Goal: Task Accomplishment & Management: Manage account settings

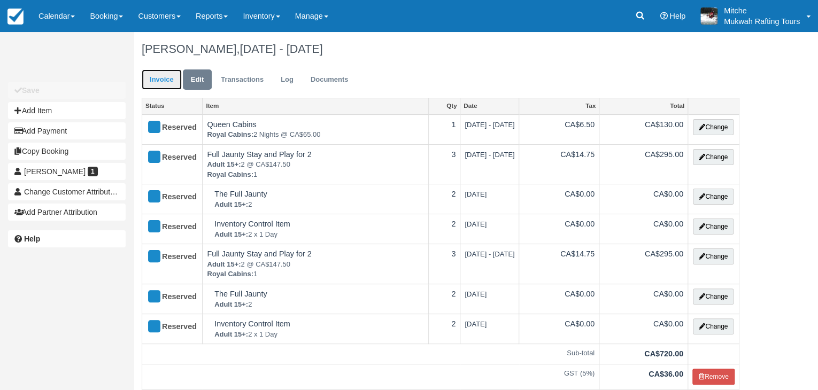
click at [159, 80] on link "Invoice" at bounding box center [162, 79] width 40 height 21
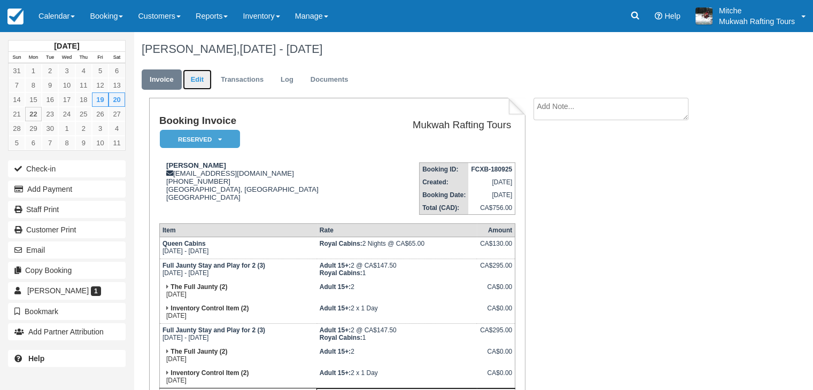
click at [205, 81] on link "Edit" at bounding box center [197, 79] width 29 height 21
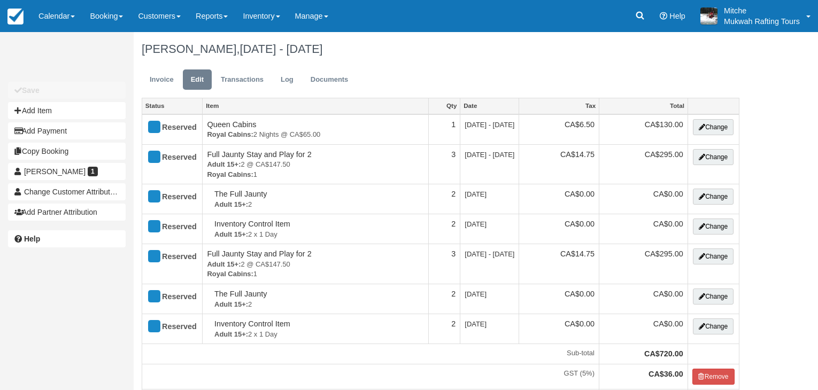
type input "(780) 298-5444"
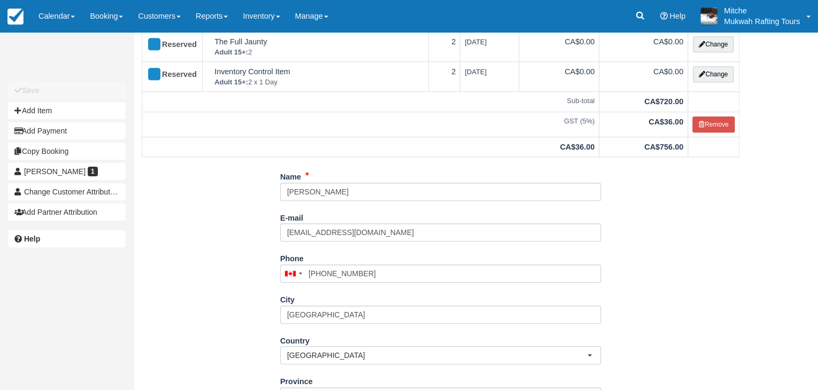
scroll to position [254, 0]
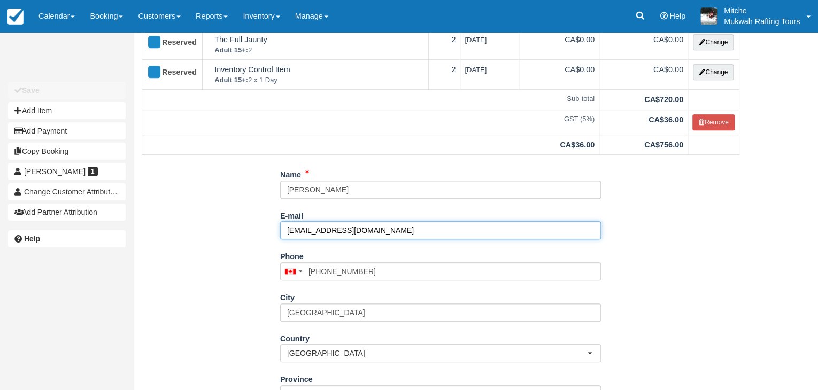
click at [413, 230] on input "jjfarahbakhsh@gmail.com" at bounding box center [440, 230] width 321 height 18
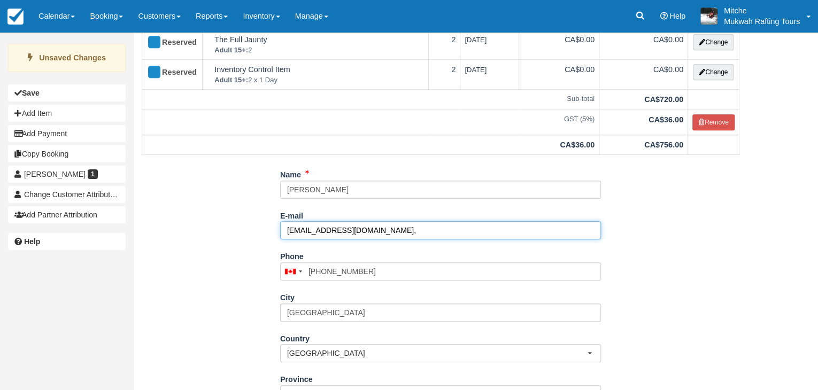
paste input "[PERSON_NAME][EMAIL_ADDRESS][PERSON_NAME][DOMAIN_NAME]"
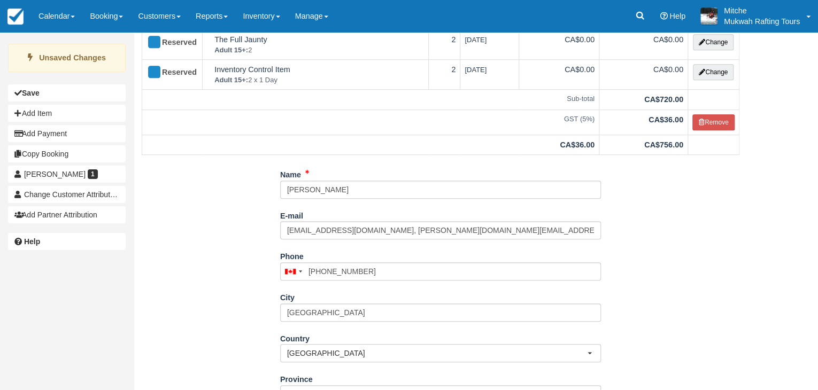
click at [502, 200] on div "Name Jasmine Farahbakhsh" at bounding box center [440, 186] width 321 height 41
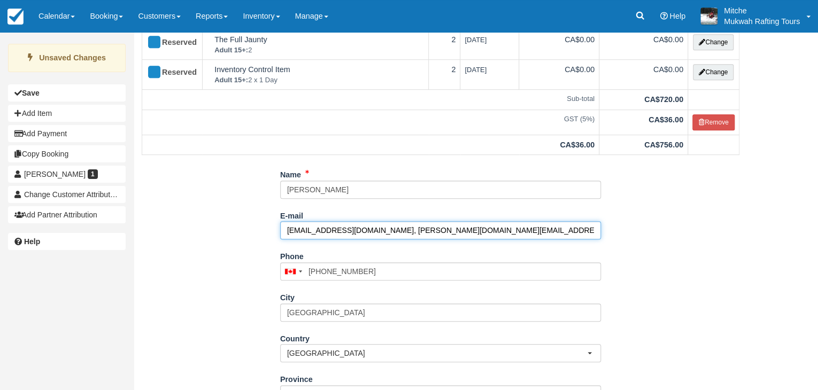
drag, startPoint x: 374, startPoint y: 233, endPoint x: 257, endPoint y: 244, distance: 118.1
click at [257, 244] on div "Name Jasmine Farahbakhsh E-mail jjfarahbakhsh@gmail.com, shelley.jodoin@gmail.c…" at bounding box center [440, 322] width 613 height 313
type input "shelley.jodoin@gmail.com"
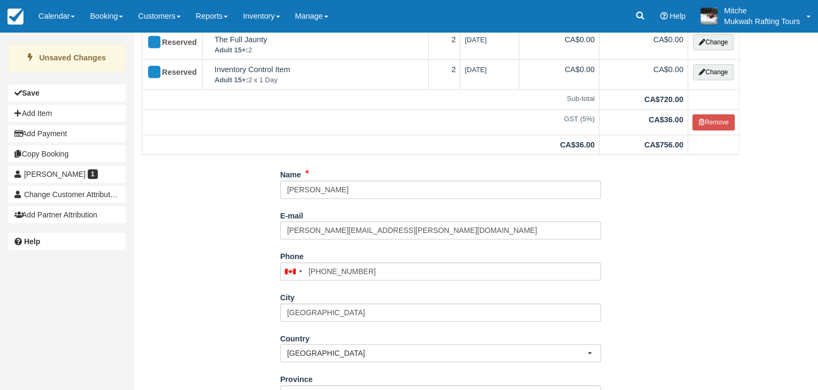
click at [221, 261] on div "Name Jasmine Farahbakhsh E-mail shelley.jodoin@gmail.com Did you mean ? Phone U…" at bounding box center [440, 322] width 613 height 313
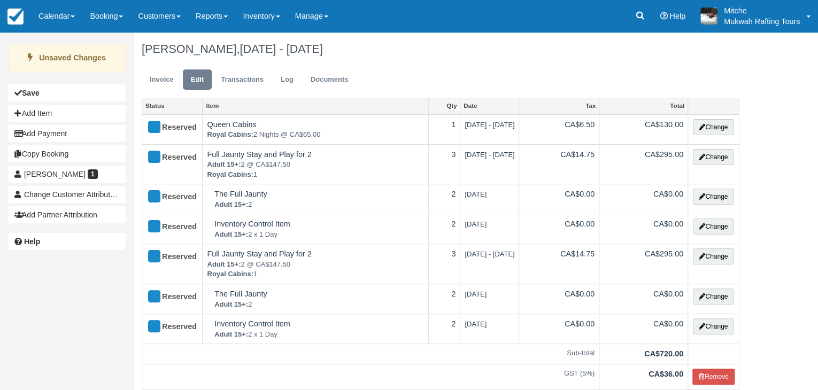
scroll to position [341, 0]
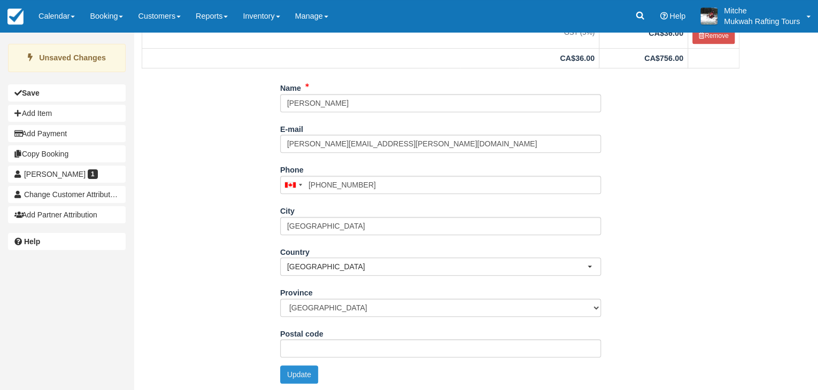
click at [301, 378] on button "Update" at bounding box center [299, 375] width 38 height 18
type input "+17802985444"
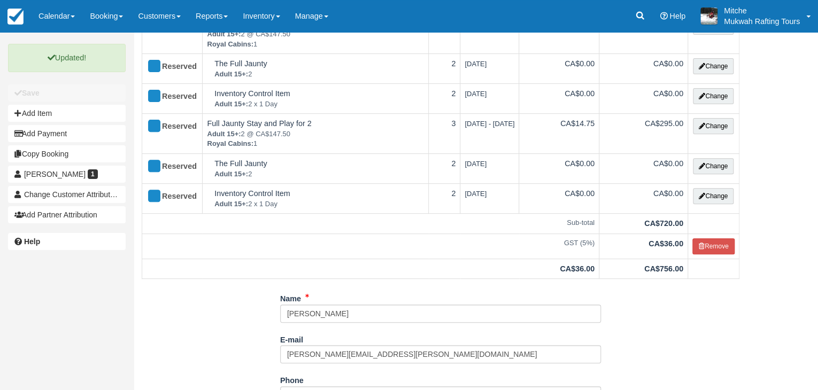
scroll to position [0, 0]
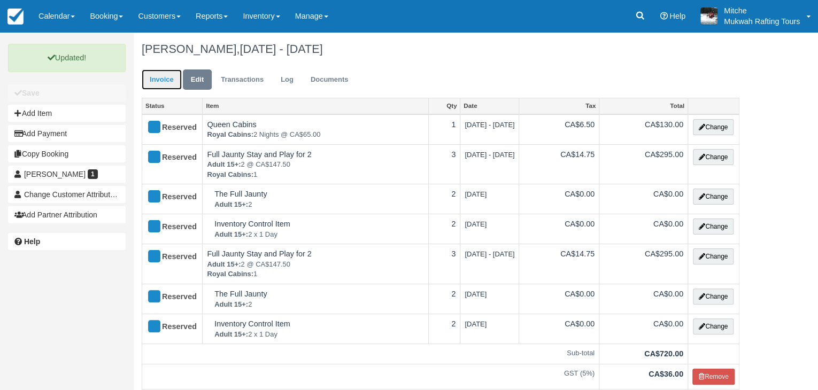
click at [150, 77] on link "Invoice" at bounding box center [162, 79] width 40 height 21
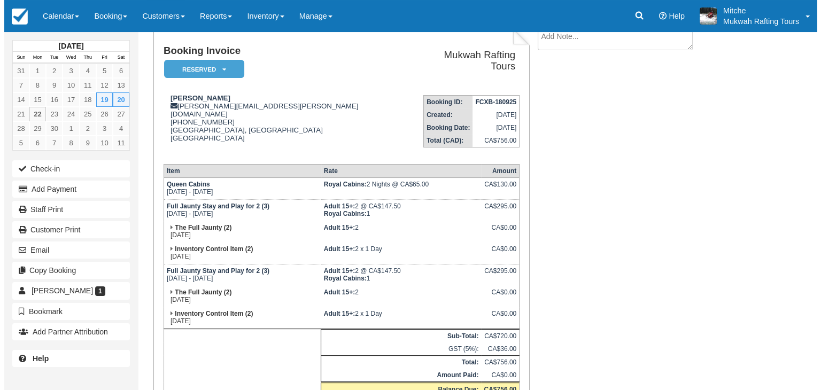
scroll to position [69, 0]
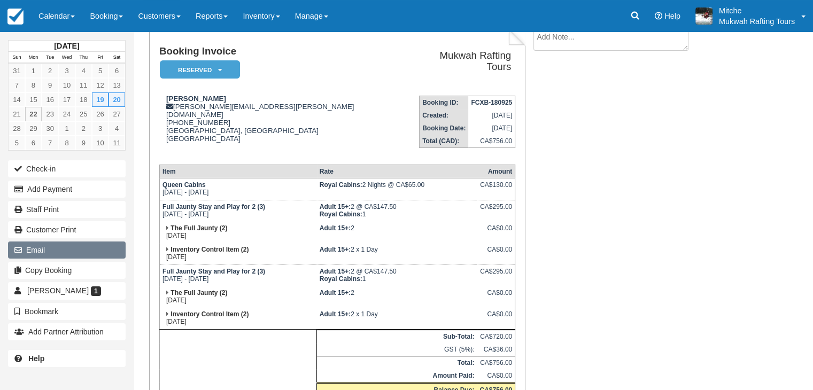
click at [80, 255] on button "Email" at bounding box center [67, 250] width 118 height 17
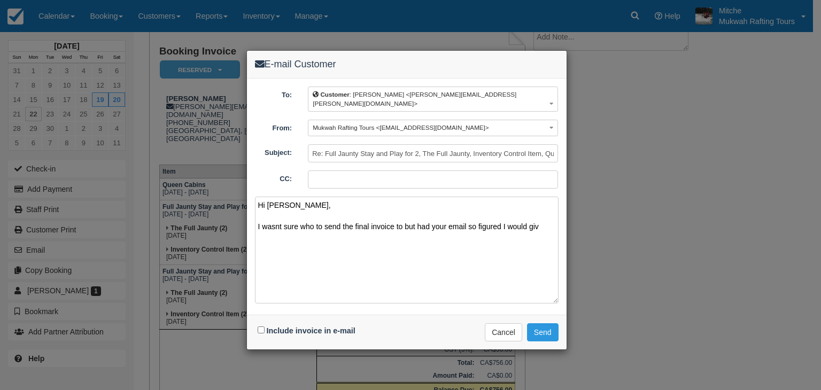
click at [397, 216] on textarea "Hi Shelley, I wasnt sure who to send the final invoice to but had your email so…" at bounding box center [407, 250] width 304 height 107
click at [362, 222] on textarea "Hi Shelley, I wasnt sure who to send the final invoice or how your crew planned…" at bounding box center [407, 250] width 304 height 107
click at [368, 229] on textarea "Hi Shelley, I wasnt sure who to send the final invoice or how your crew planned…" at bounding box center [407, 250] width 304 height 107
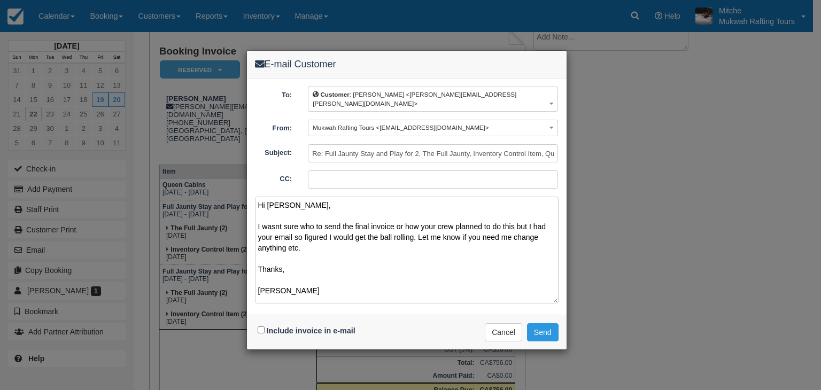
type textarea "Hi Shelley, I wasnt sure who to send the final invoice or how your crew planned…"
click at [260, 327] on input "Include invoice in e-mail" at bounding box center [261, 330] width 7 height 7
checkbox input "true"
click at [538, 329] on button "Send" at bounding box center [543, 332] width 32 height 18
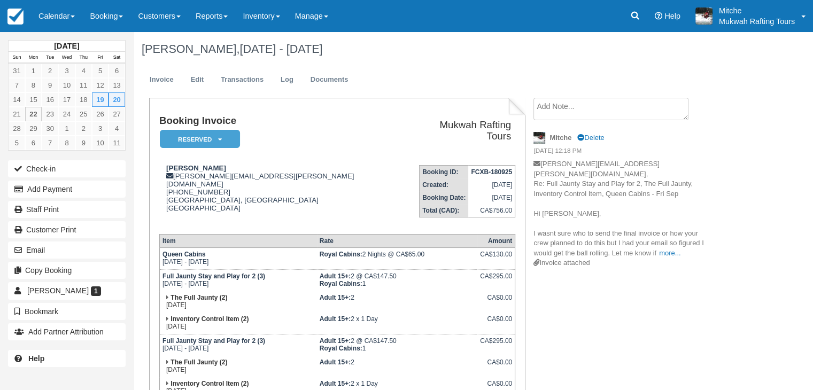
click at [468, 48] on h1 "[PERSON_NAME], [DATE] - [DATE]" at bounding box center [439, 49] width 594 height 13
click at [64, 7] on link "Calendar" at bounding box center [56, 16] width 51 height 32
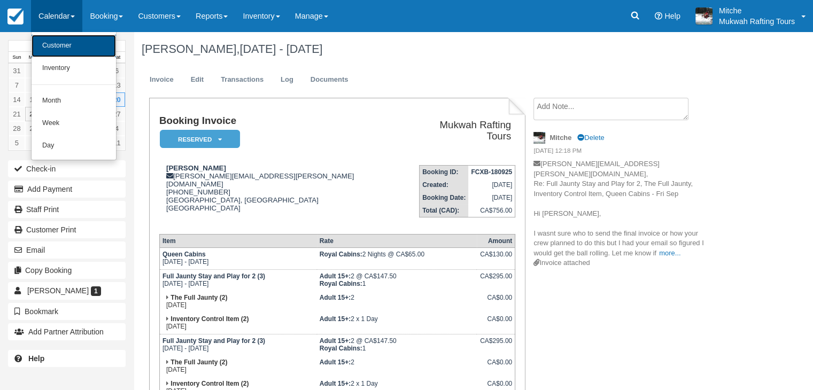
click at [61, 43] on link "Customer" at bounding box center [74, 46] width 84 height 22
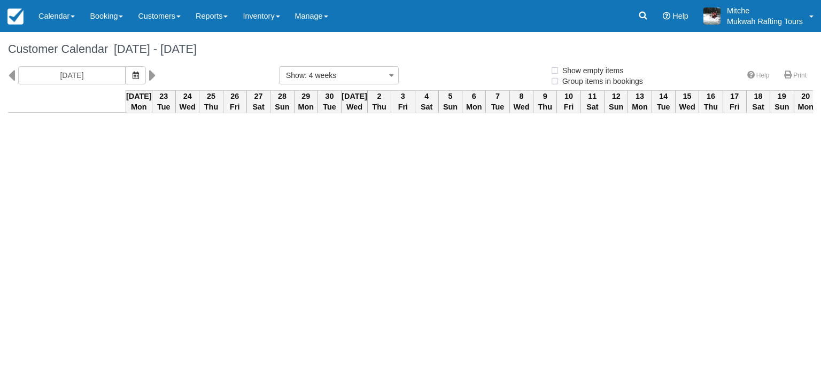
select select
click at [644, 16] on icon at bounding box center [643, 16] width 8 height 8
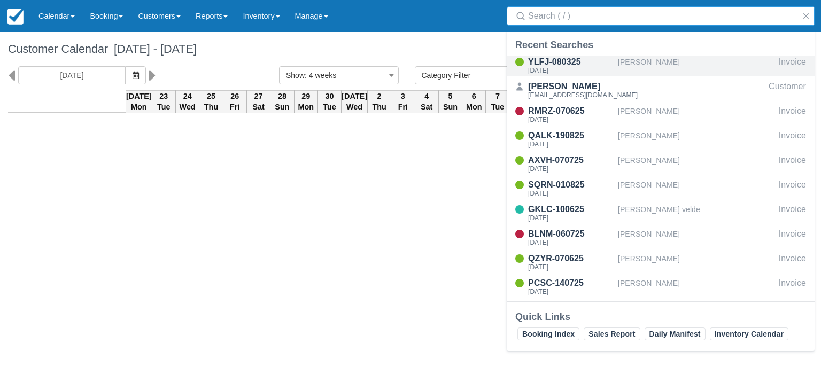
click at [619, 65] on div "[PERSON_NAME]" at bounding box center [696, 66] width 157 height 20
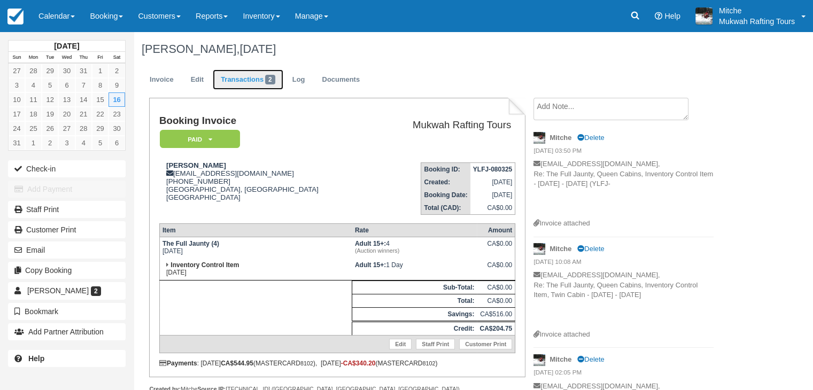
click at [255, 74] on link "Transactions 2" at bounding box center [248, 79] width 71 height 21
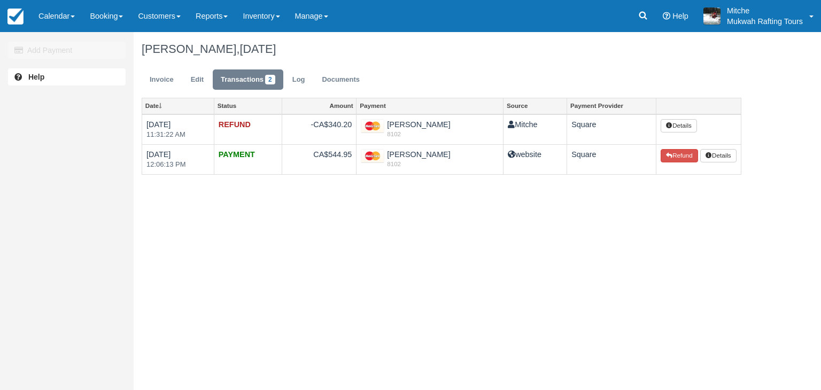
click at [305, 242] on div "Add Payment Help [PERSON_NAME], [DATE] Invoice Edit Transactions 2 Log Document…" at bounding box center [410, 211] width 821 height 358
